Goal: Task Accomplishment & Management: Use online tool/utility

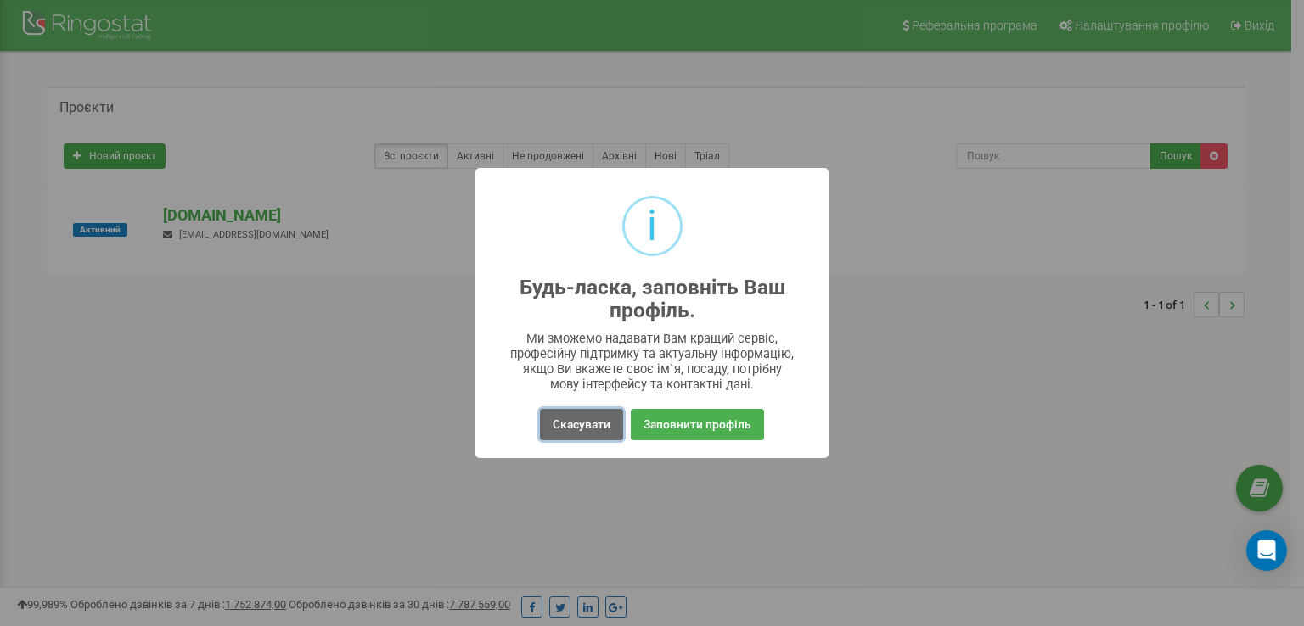
click at [601, 429] on button "Скасувати" at bounding box center [581, 424] width 83 height 31
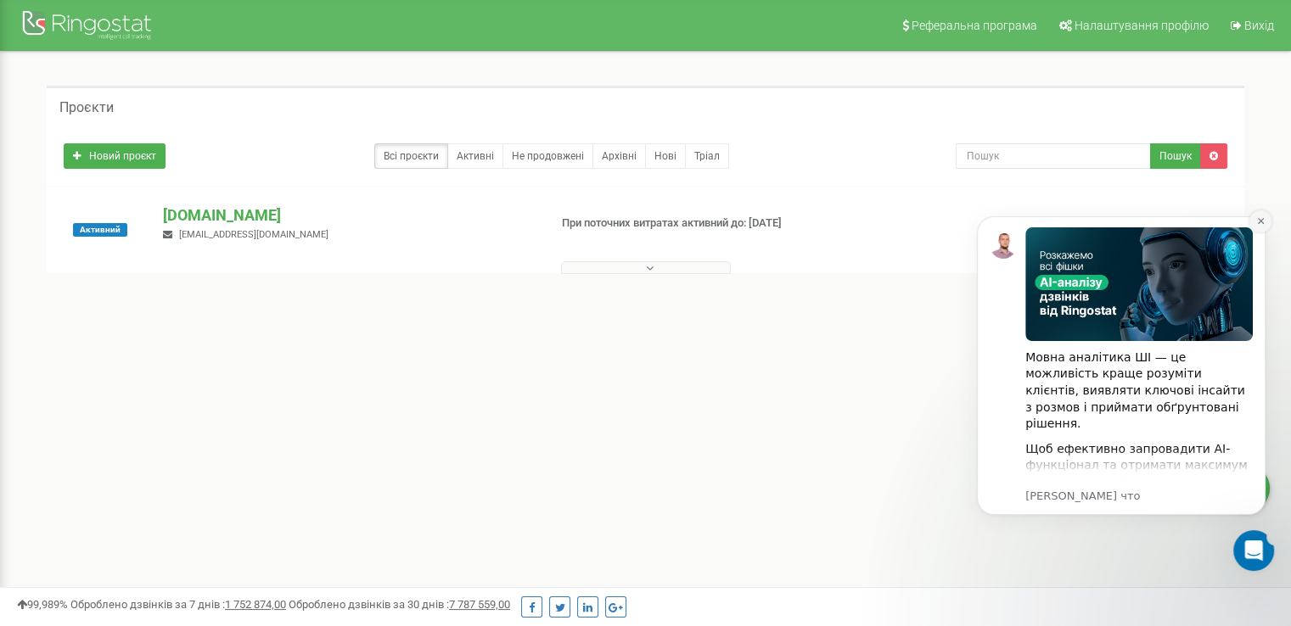
click at [1261, 221] on icon "Dismiss notification" at bounding box center [1260, 221] width 6 height 6
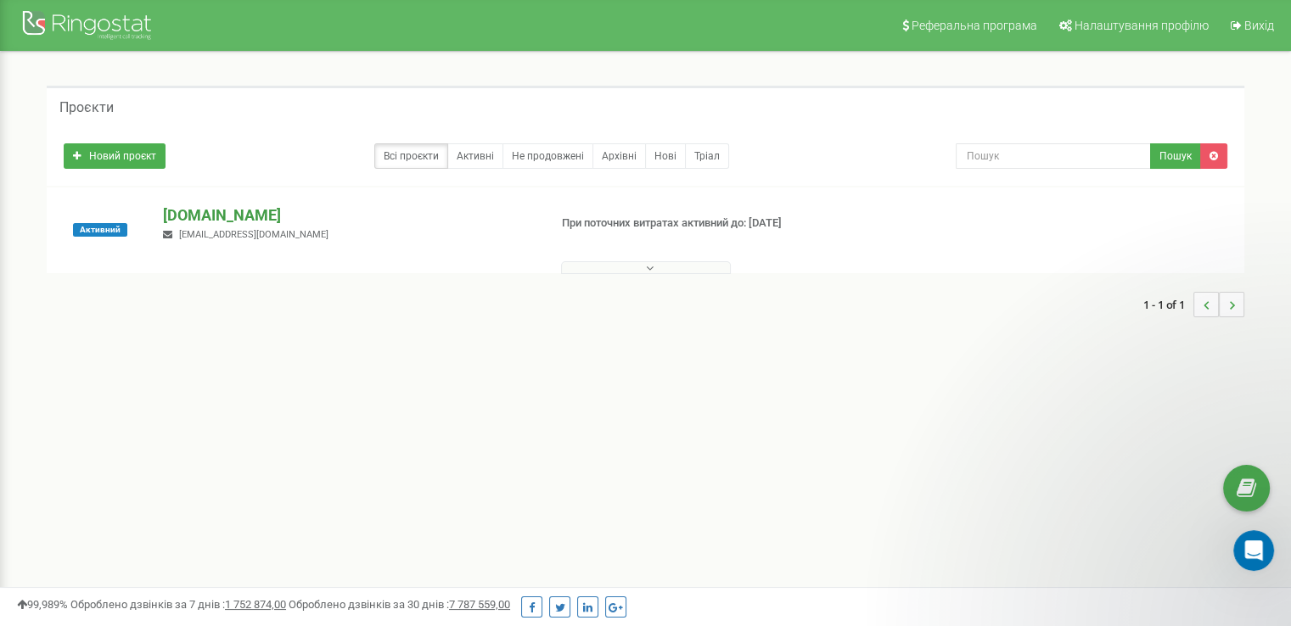
click at [204, 211] on p "[DOMAIN_NAME]" at bounding box center [348, 216] width 371 height 22
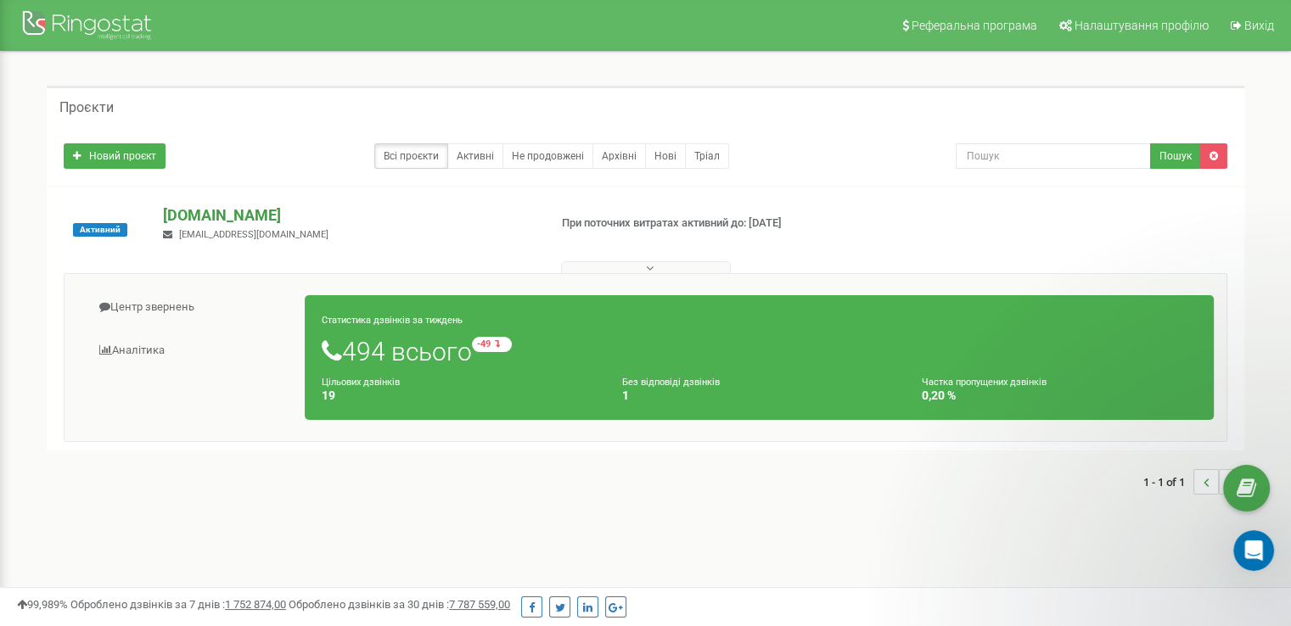
click at [204, 207] on p "[DOMAIN_NAME]" at bounding box center [348, 216] width 371 height 22
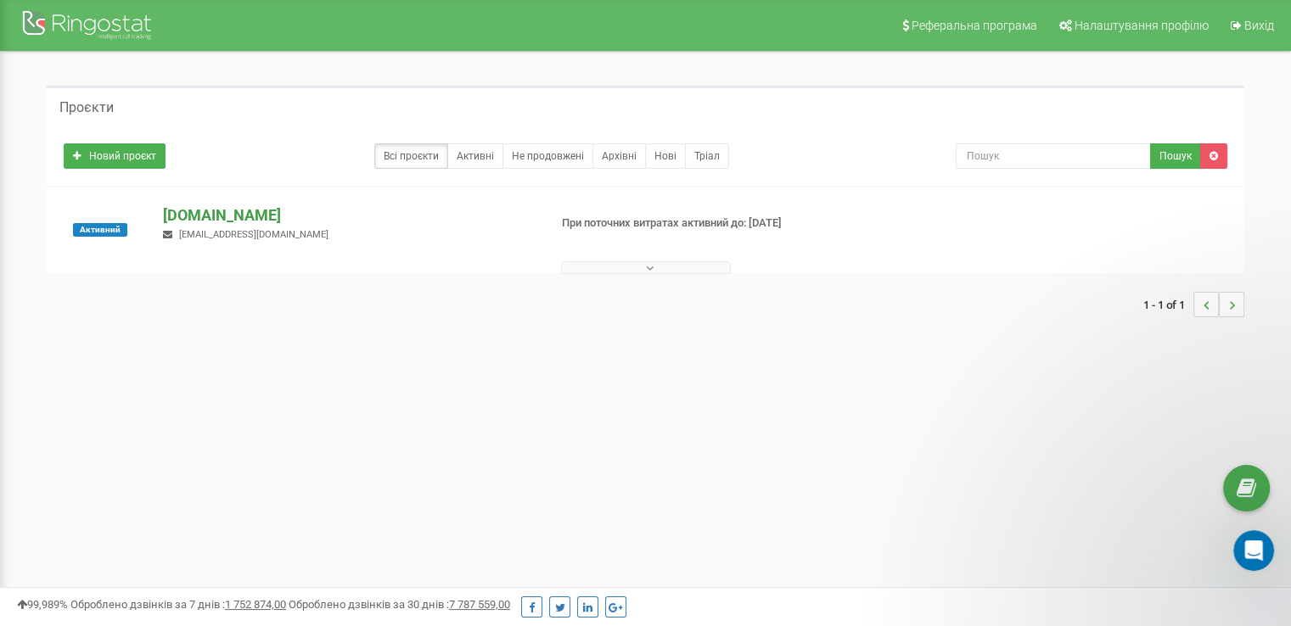
click at [205, 211] on p "[DOMAIN_NAME]" at bounding box center [348, 216] width 371 height 22
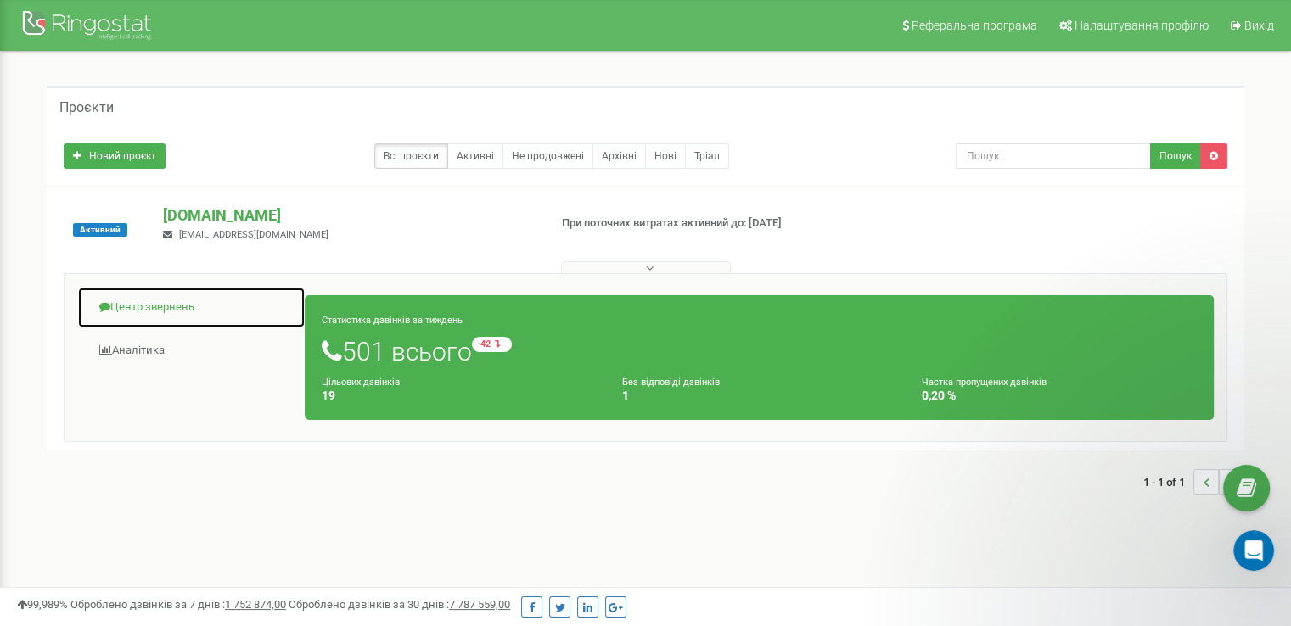
click at [163, 313] on link "Центр звернень" at bounding box center [191, 308] width 228 height 42
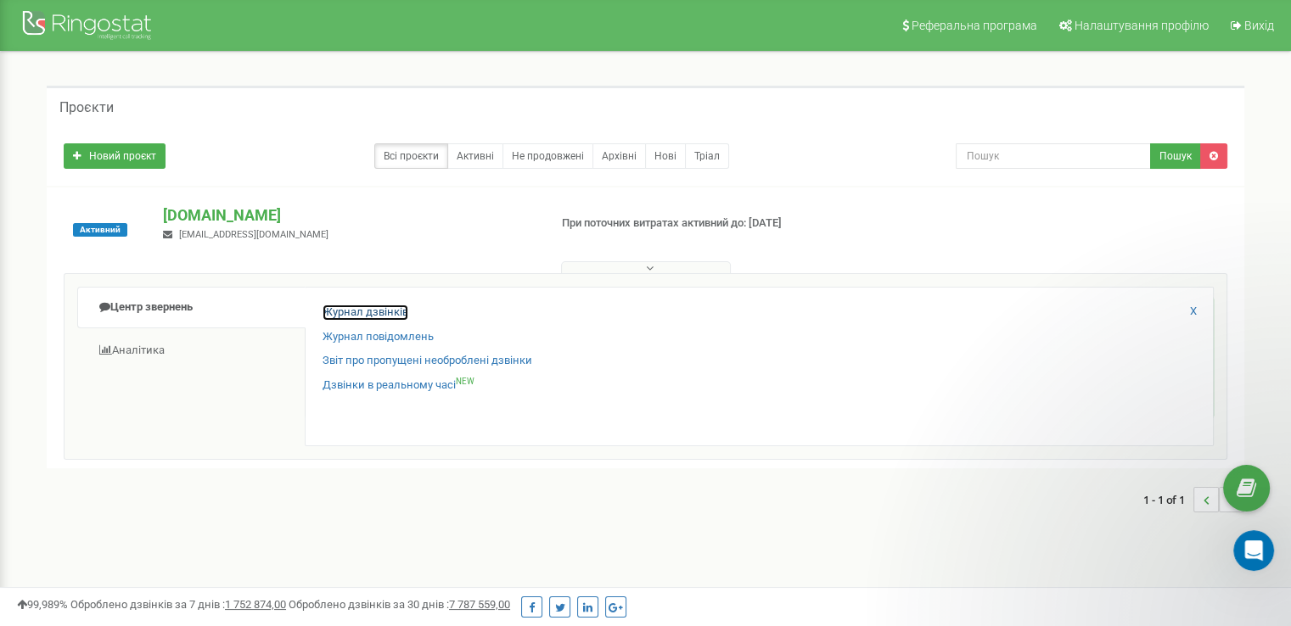
click at [373, 313] on link "Журнал дзвінків" at bounding box center [366, 313] width 86 height 16
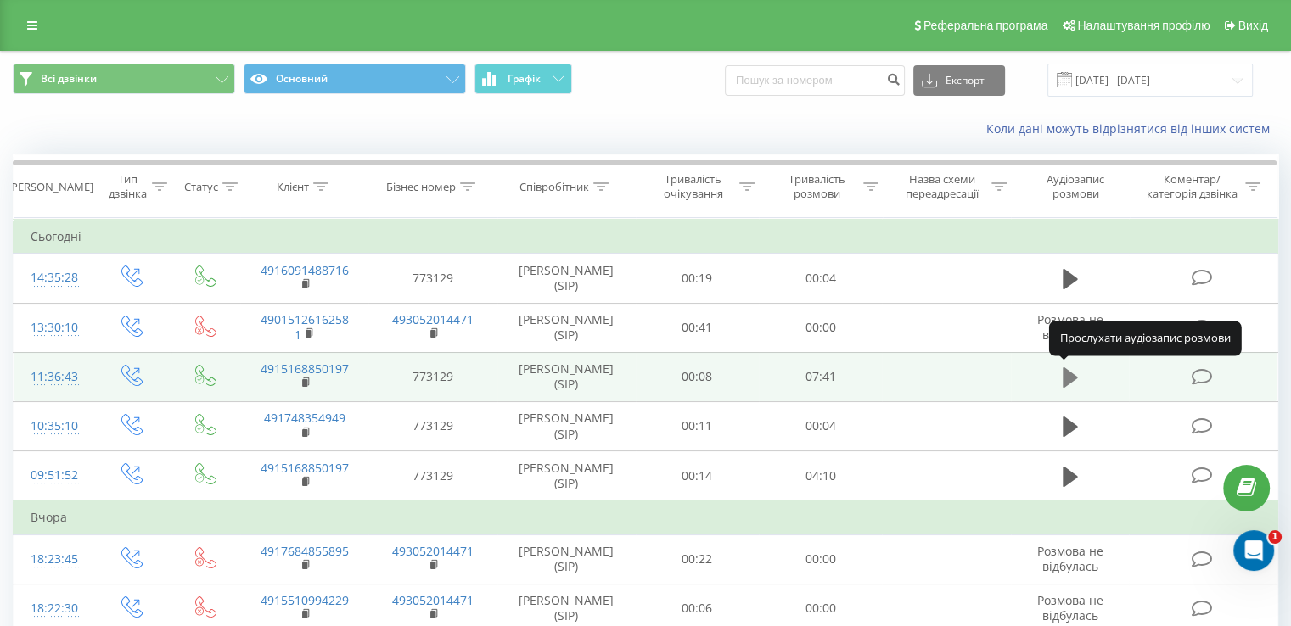
click at [1071, 373] on icon at bounding box center [1070, 378] width 15 height 20
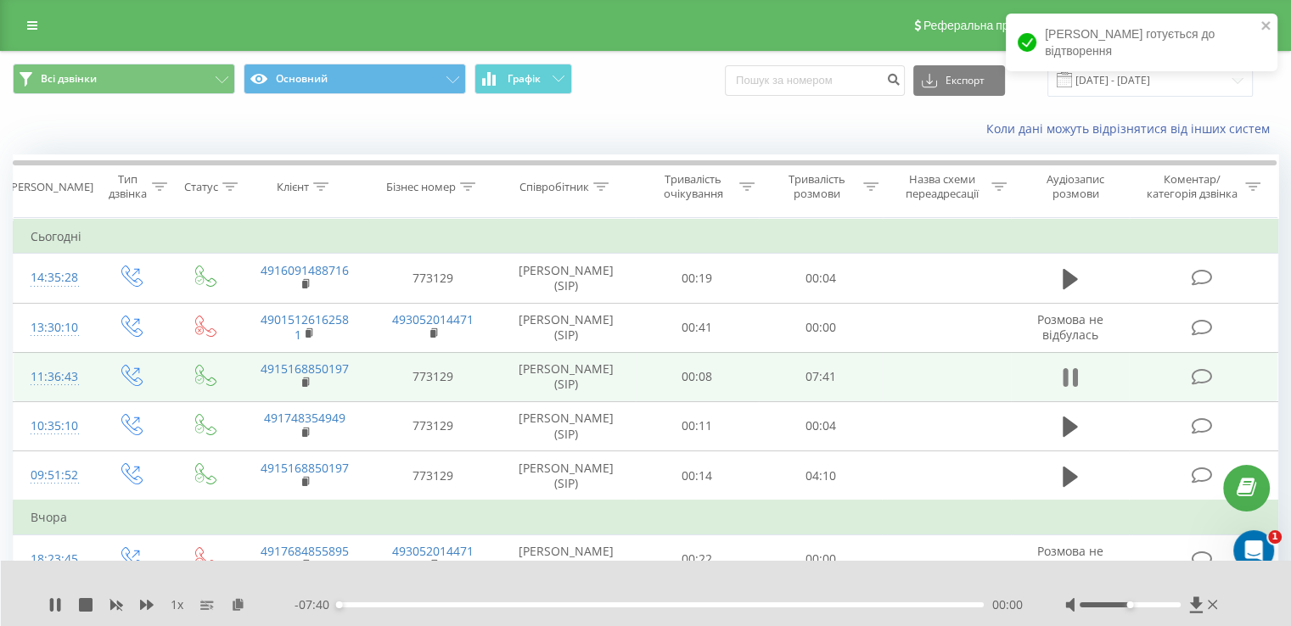
click at [1070, 373] on icon at bounding box center [1070, 378] width 15 height 24
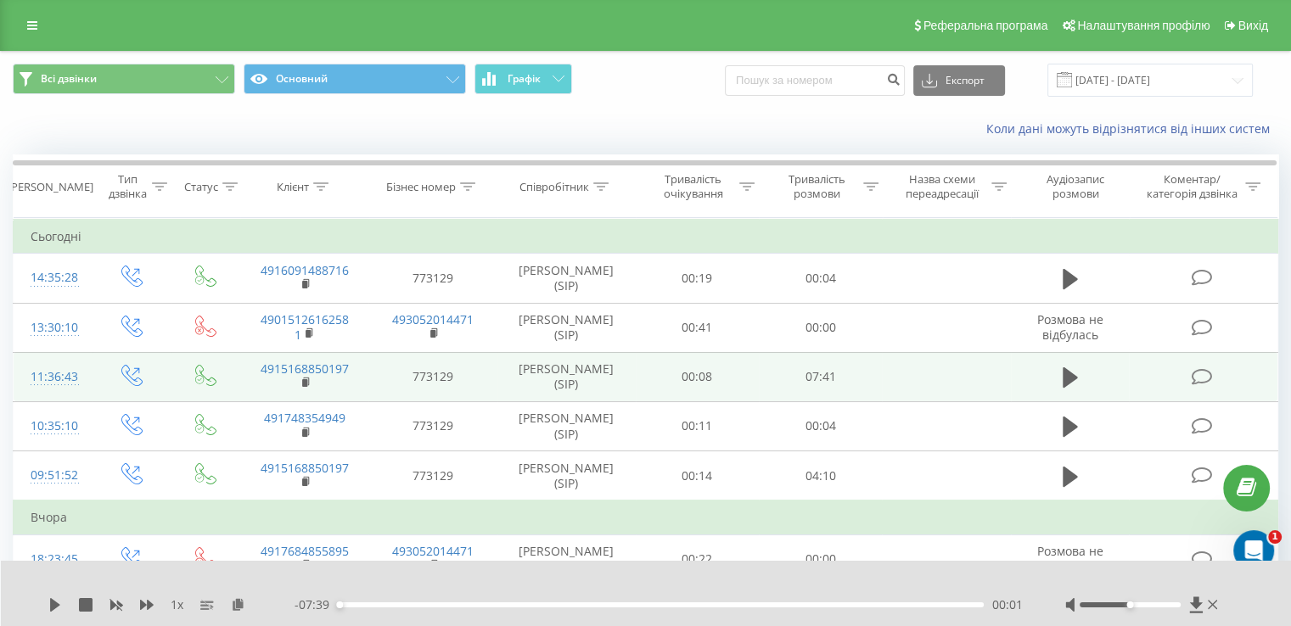
click at [475, 385] on td "773129" at bounding box center [432, 376] width 128 height 49
click at [1208, 382] on icon at bounding box center [1201, 377] width 21 height 18
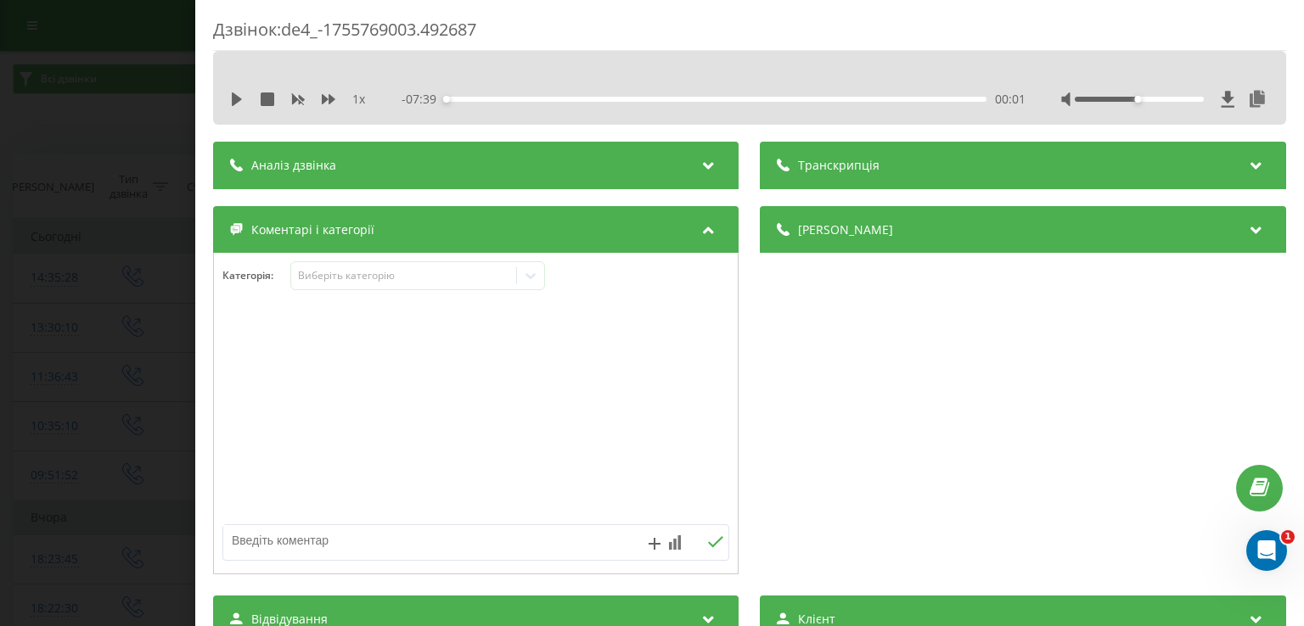
click at [706, 168] on icon at bounding box center [709, 162] width 20 height 17
